Goal: Task Accomplishment & Management: Use online tool/utility

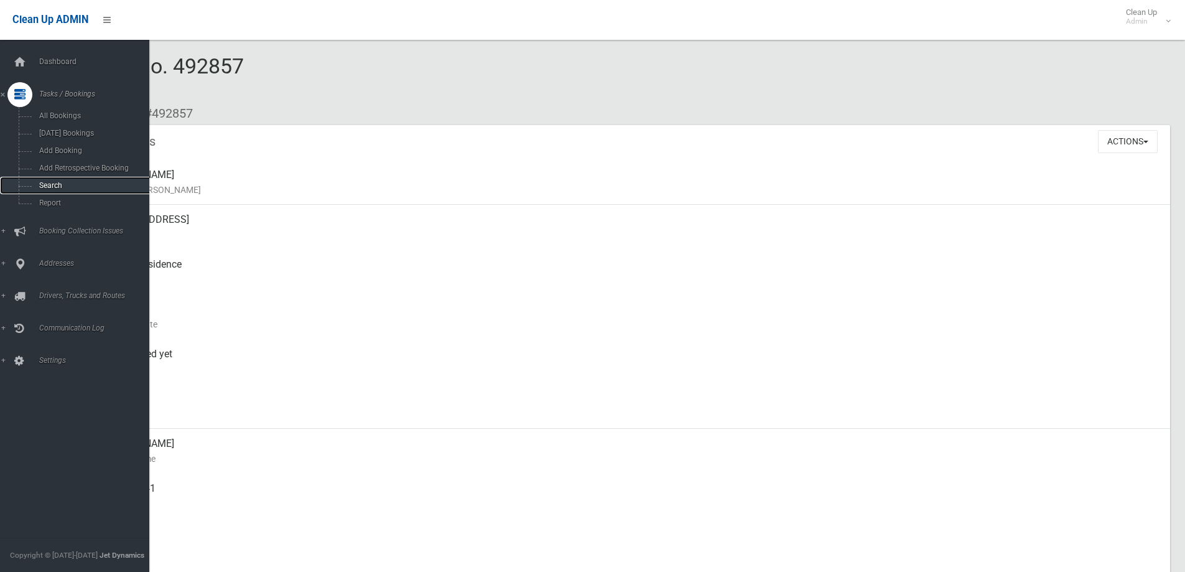
click at [56, 188] on span "Search" at bounding box center [91, 185] width 113 height 9
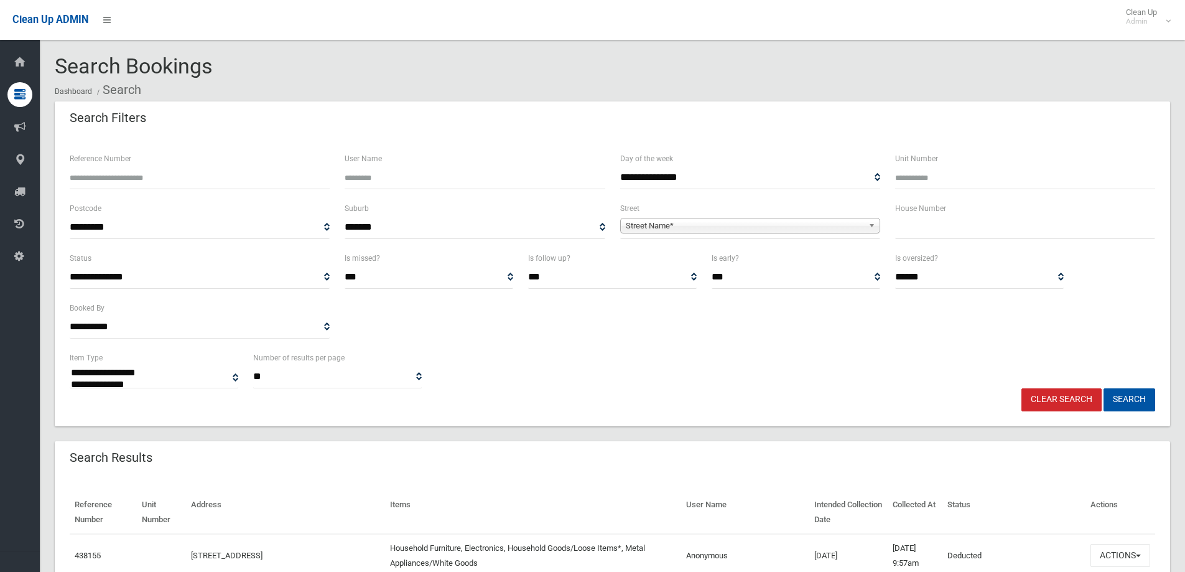
select select
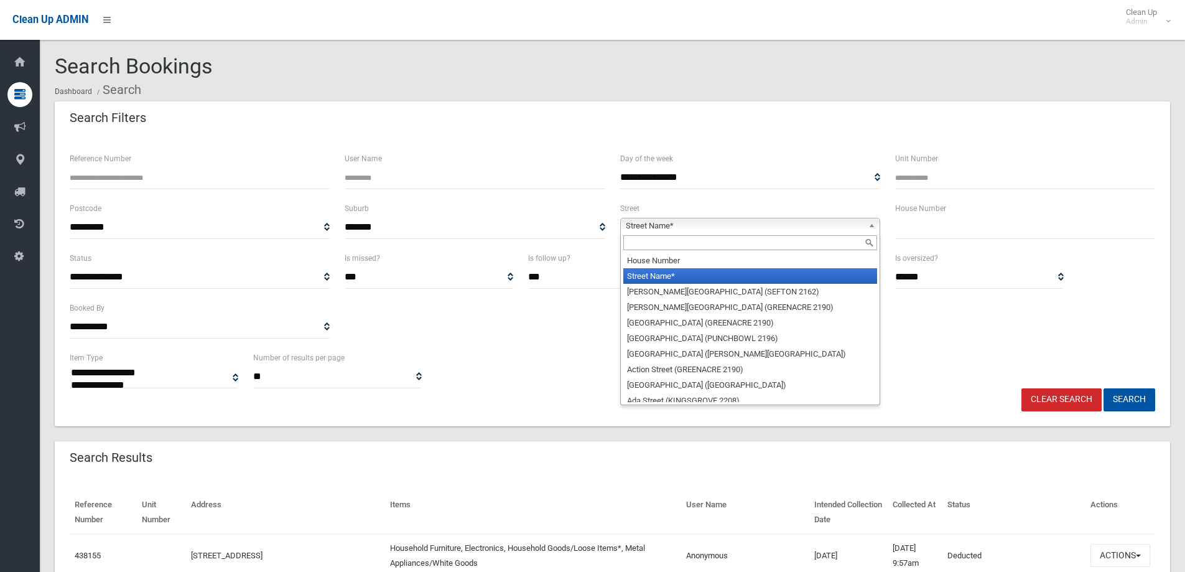
click at [699, 225] on span "Street Name*" at bounding box center [745, 225] width 238 height 15
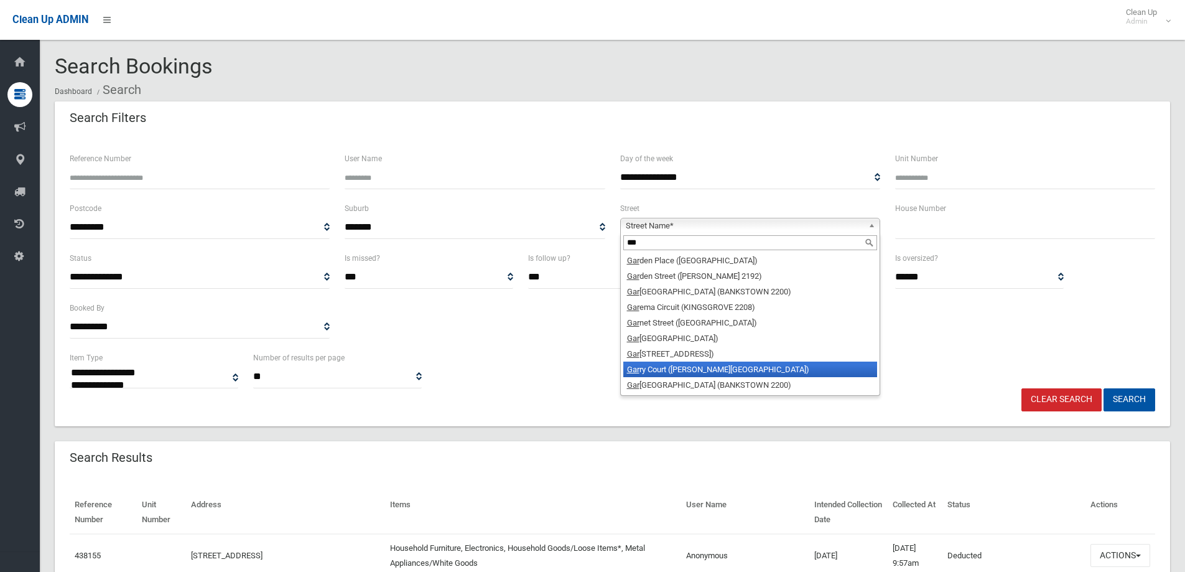
type input "***"
click at [725, 371] on li "Gar ry Court ([PERSON_NAME][GEOGRAPHIC_DATA])" at bounding box center [751, 370] width 254 height 16
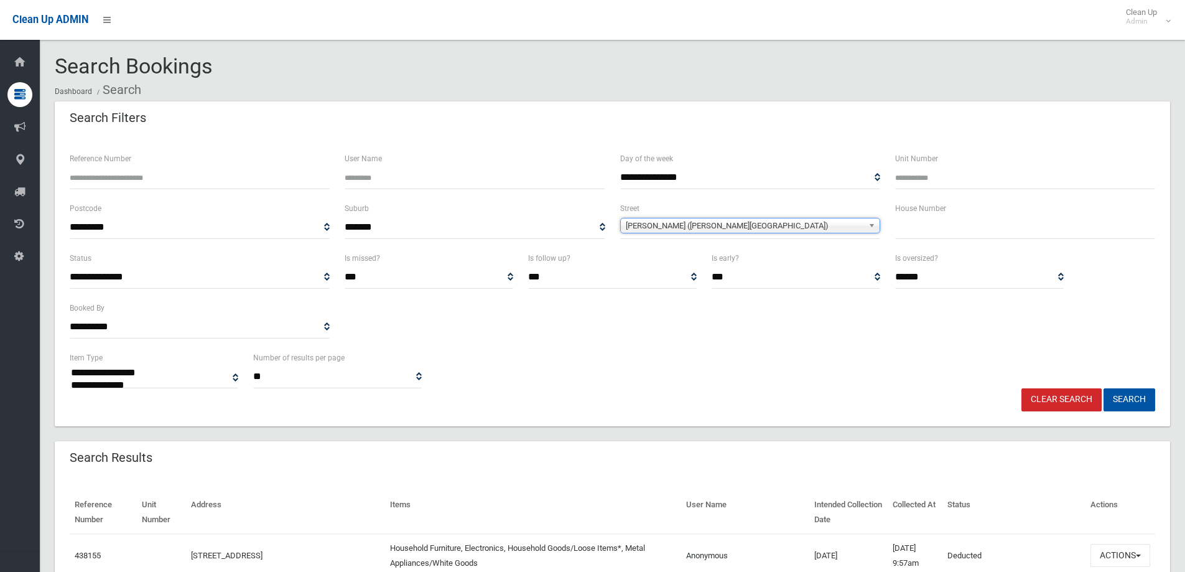
click at [933, 230] on input "text" at bounding box center [1025, 227] width 260 height 23
type input "**"
drag, startPoint x: 1136, startPoint y: 400, endPoint x: 847, endPoint y: 492, distance: 303.5
click at [1137, 399] on button "Search" at bounding box center [1130, 399] width 52 height 23
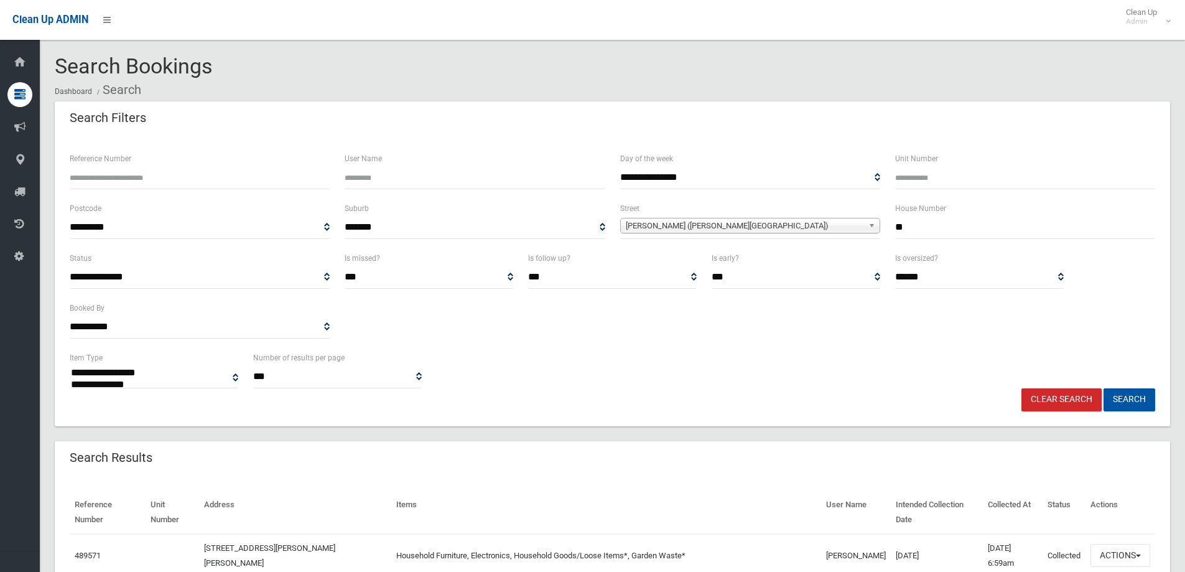
select select
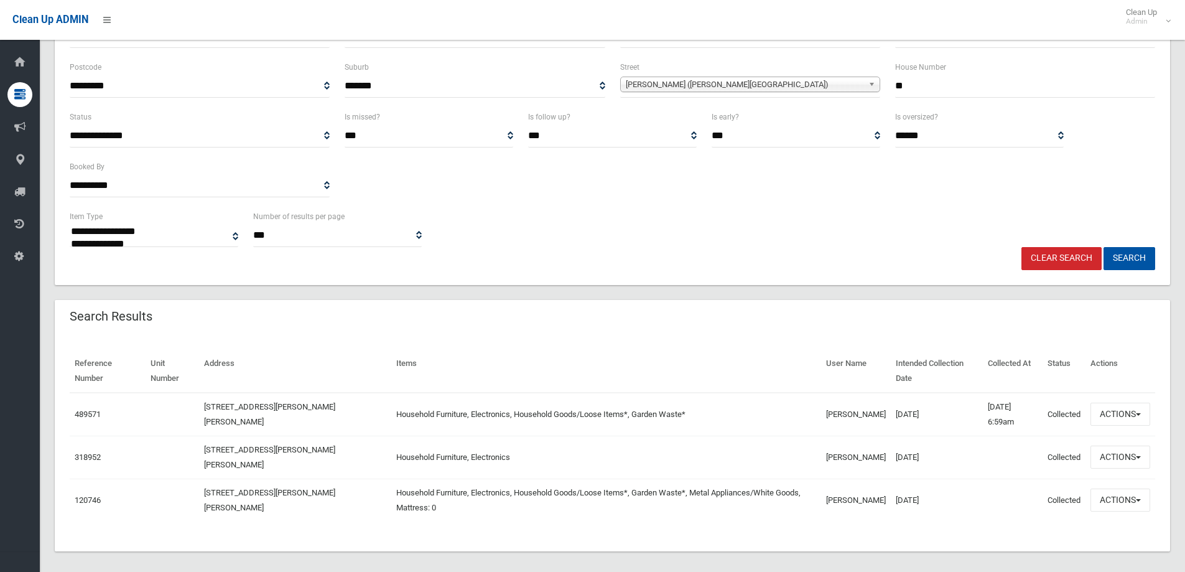
scroll to position [151, 0]
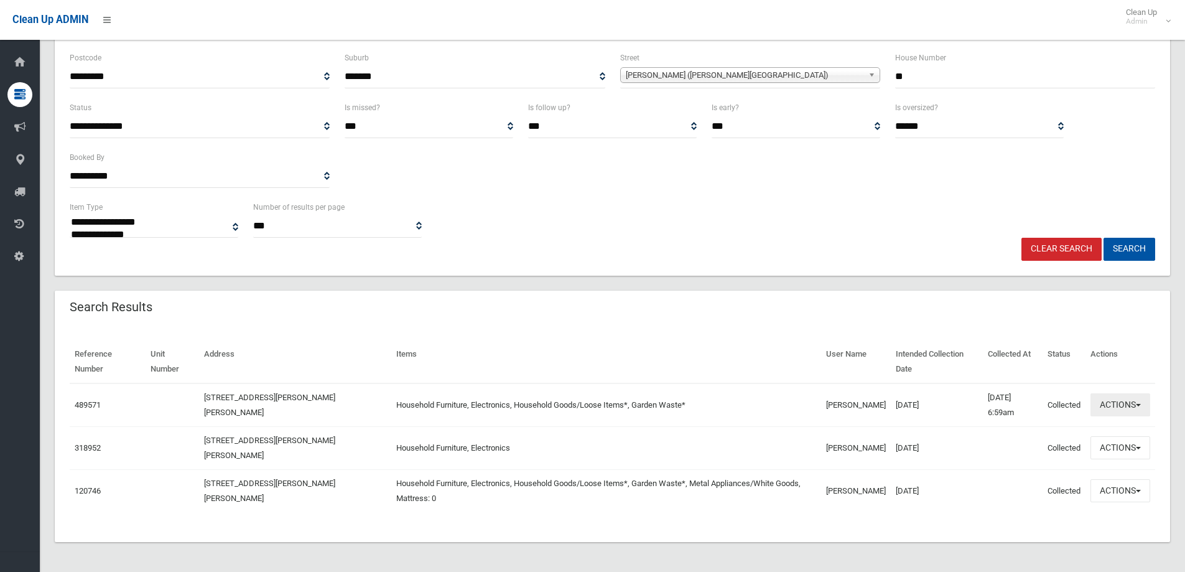
click at [1117, 413] on button "Actions" at bounding box center [1121, 404] width 60 height 23
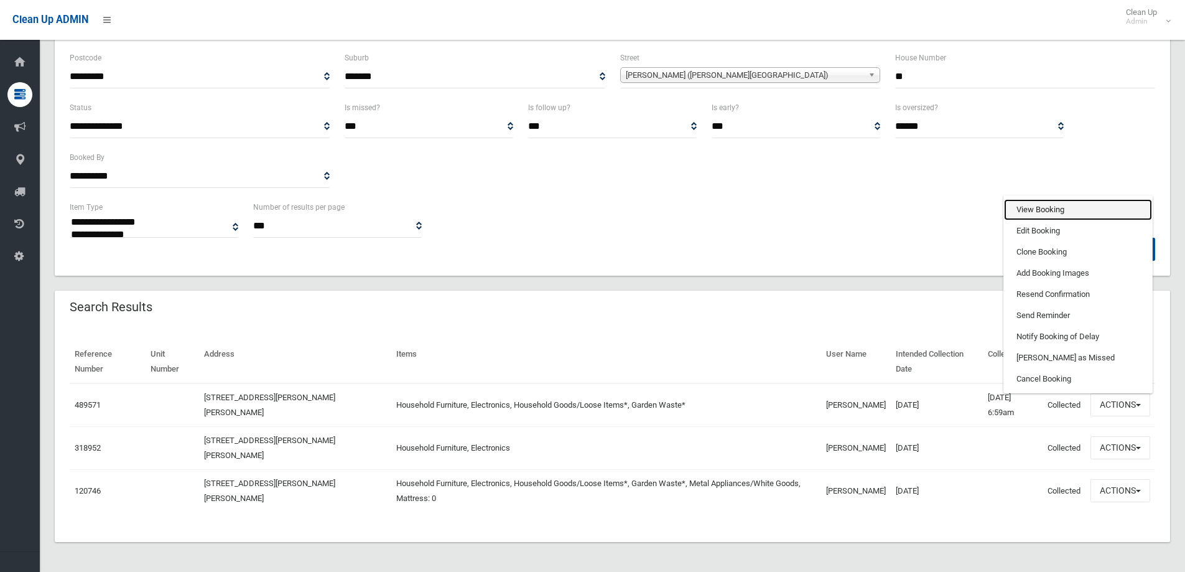
click at [1036, 211] on link "View Booking" at bounding box center [1078, 209] width 148 height 21
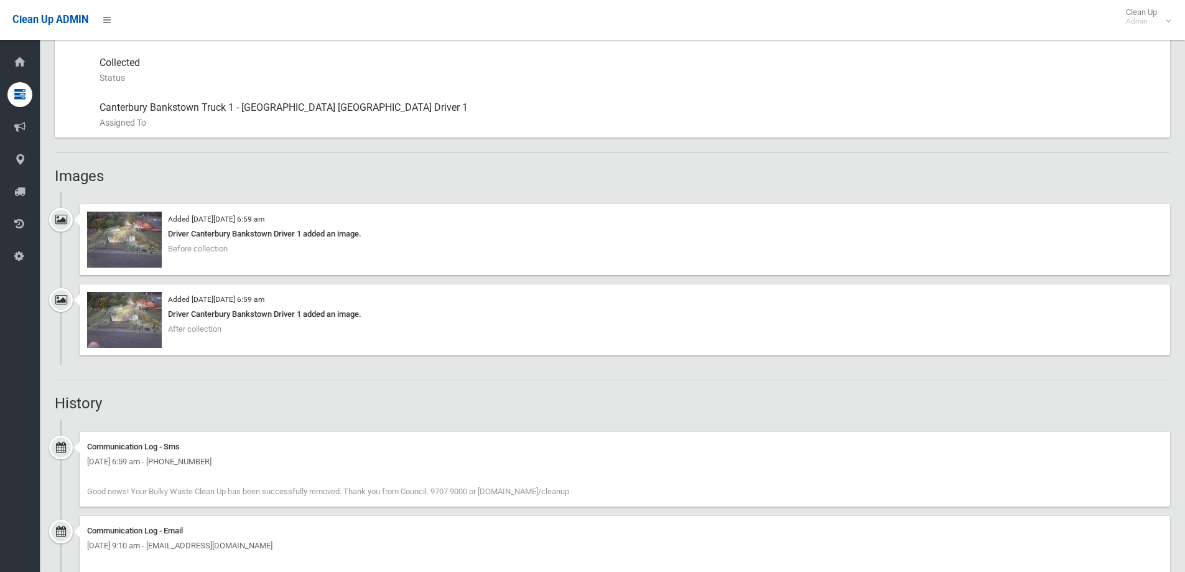
scroll to position [684, 0]
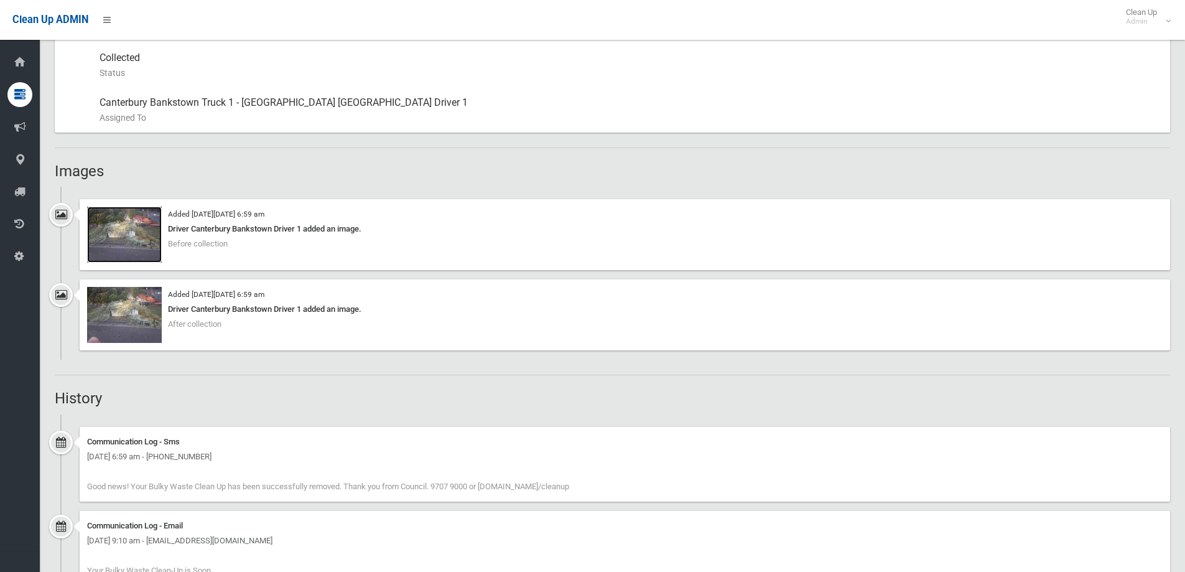
click at [119, 225] on img at bounding box center [124, 235] width 75 height 56
click at [132, 323] on img at bounding box center [124, 315] width 75 height 56
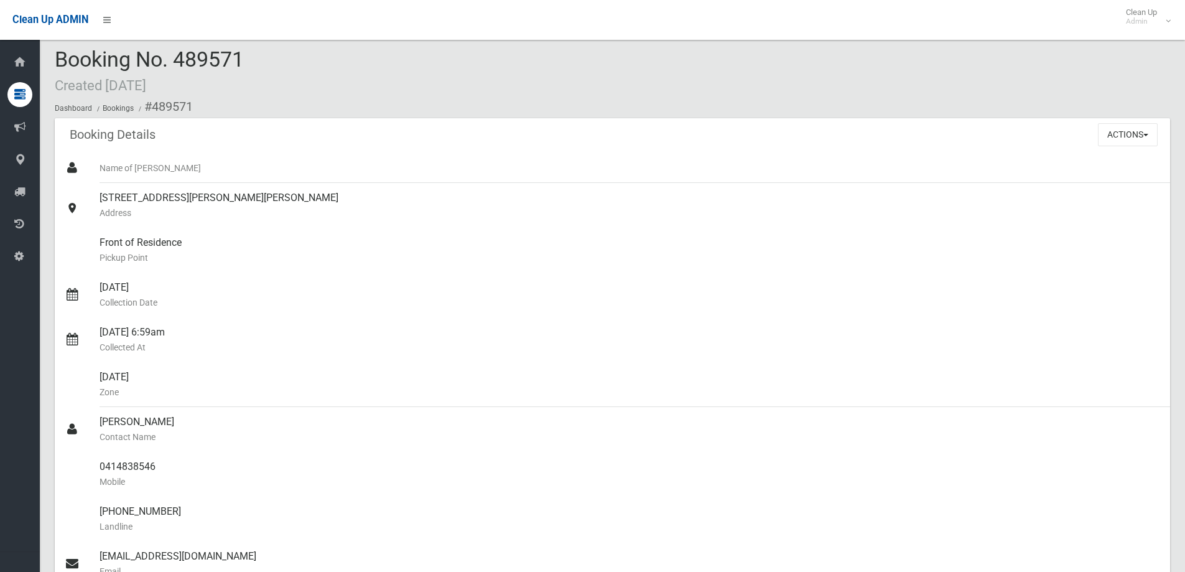
scroll to position [0, 0]
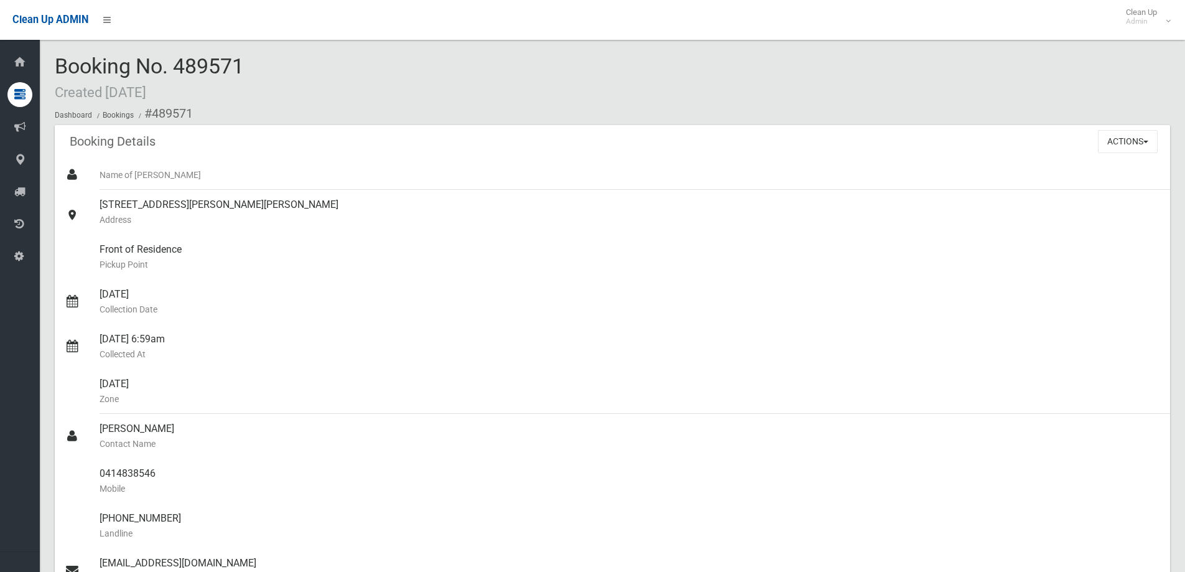
drag, startPoint x: 56, startPoint y: 65, endPoint x: 276, endPoint y: 55, distance: 220.5
click at [276, 55] on div "Booking No. 489571 Created 01/10/2025 Dashboard Bookings #489571" at bounding box center [613, 90] width 1116 height 70
copy span "Booking No. 489571"
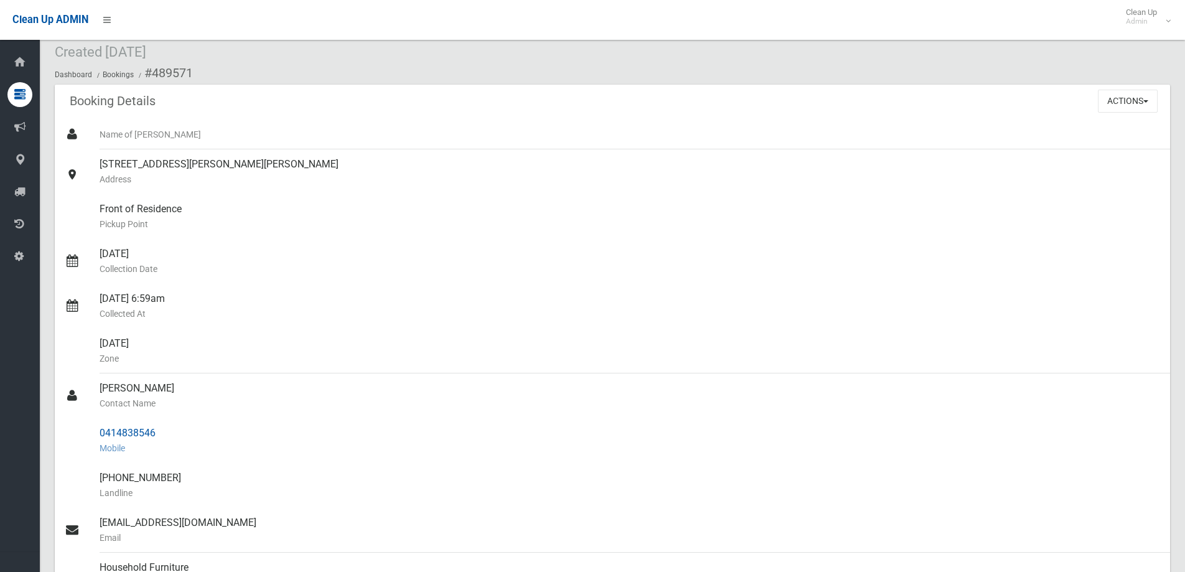
scroll to position [62, 0]
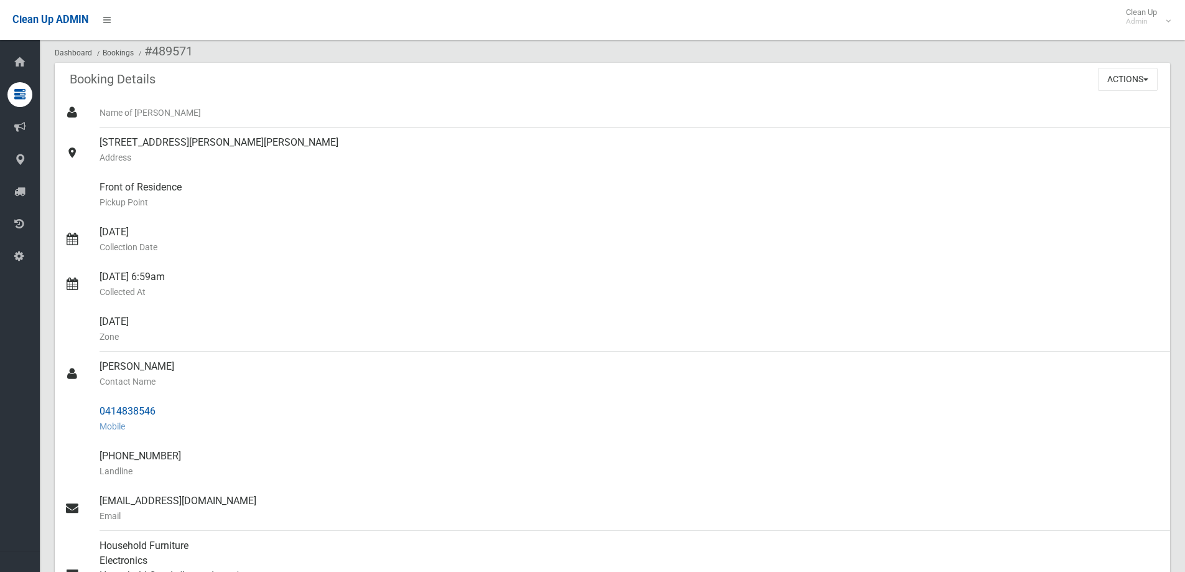
drag, startPoint x: 98, startPoint y: 408, endPoint x: 167, endPoint y: 413, distance: 69.3
click at [167, 413] on link "0414838546 Mobile" at bounding box center [613, 418] width 1116 height 45
copy link "0414838546"
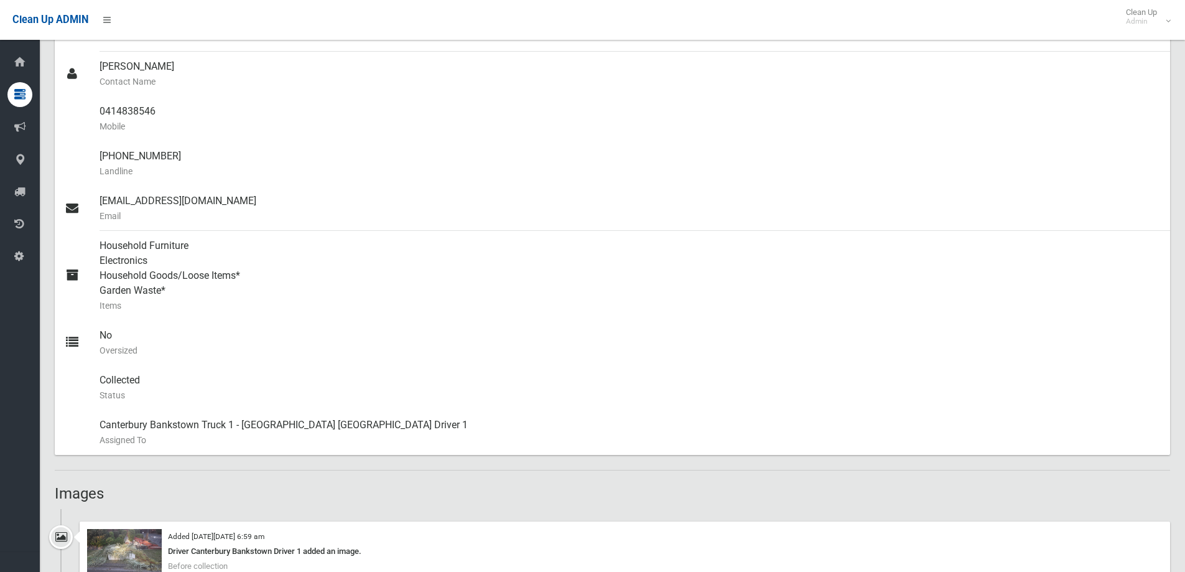
scroll to position [622, 0]
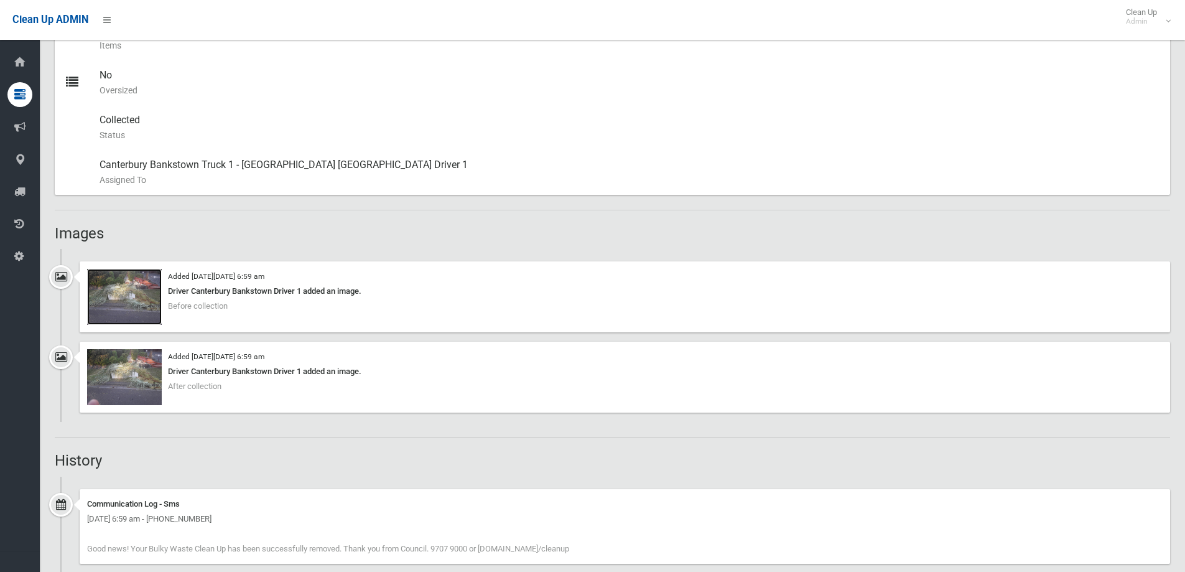
click at [132, 277] on img at bounding box center [124, 297] width 75 height 56
